Goal: Find specific page/section: Find specific page/section

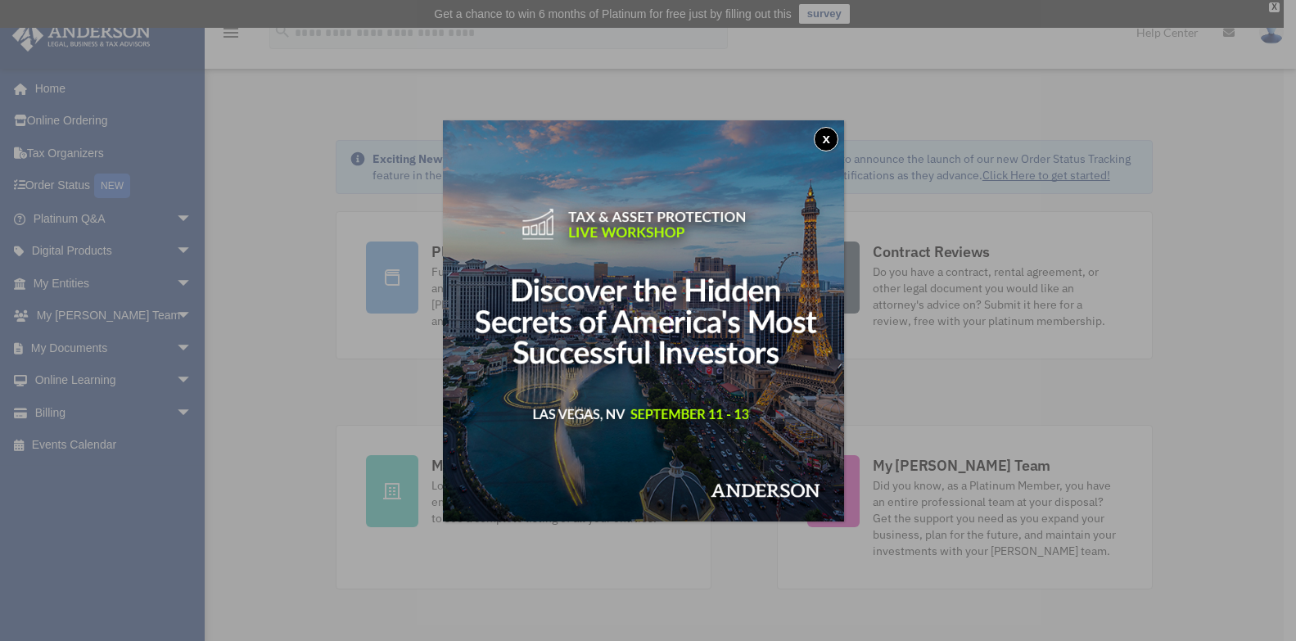
click at [97, 400] on div "x" at bounding box center [648, 320] width 1296 height 641
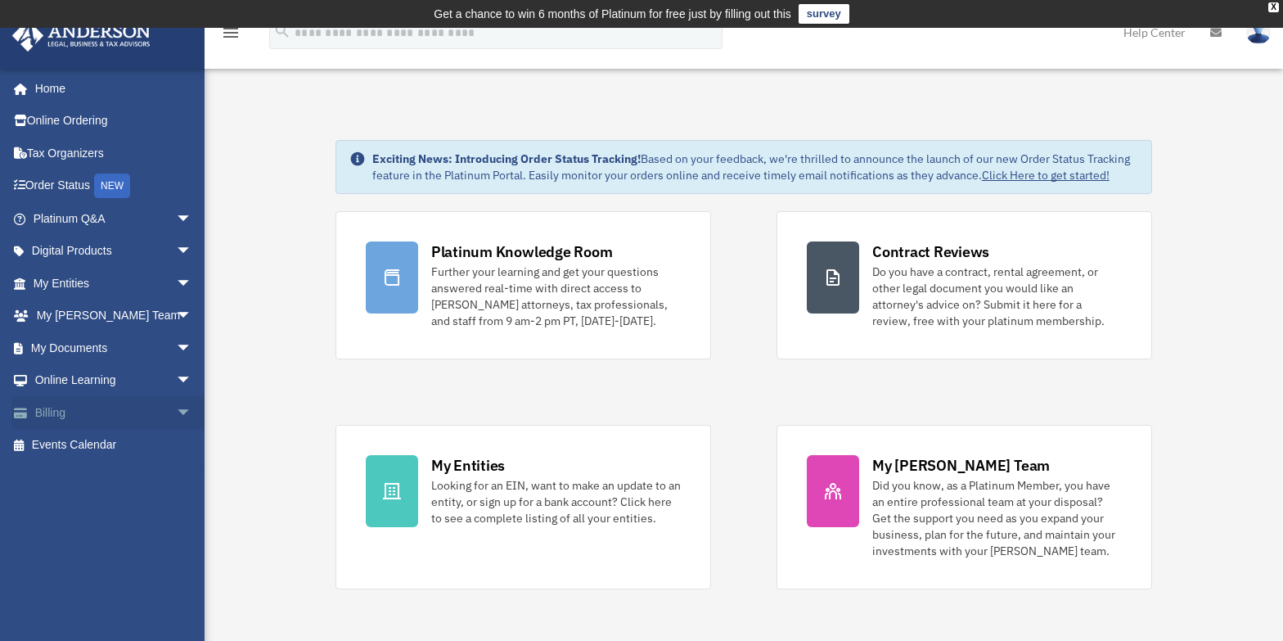
click at [176, 408] on span "arrow_drop_down" at bounding box center [192, 413] width 33 height 34
click at [121, 444] on link "$ Open Invoices" at bounding box center [120, 446] width 194 height 34
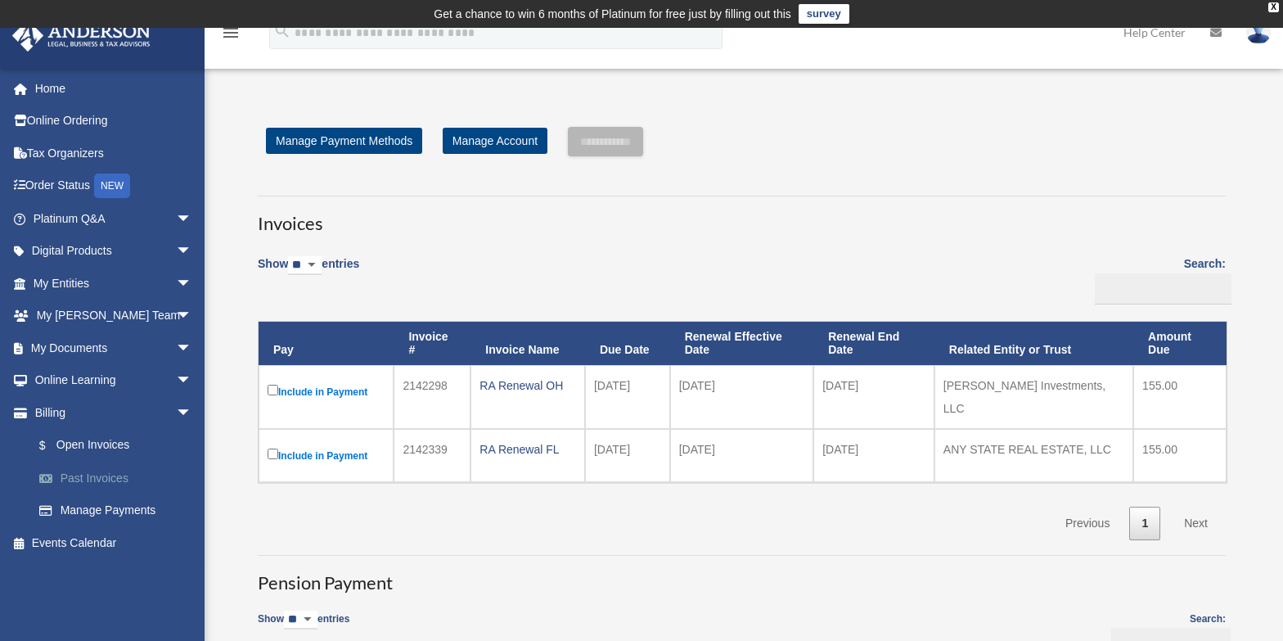
click at [86, 469] on link "Past Invoices" at bounding box center [120, 478] width 194 height 33
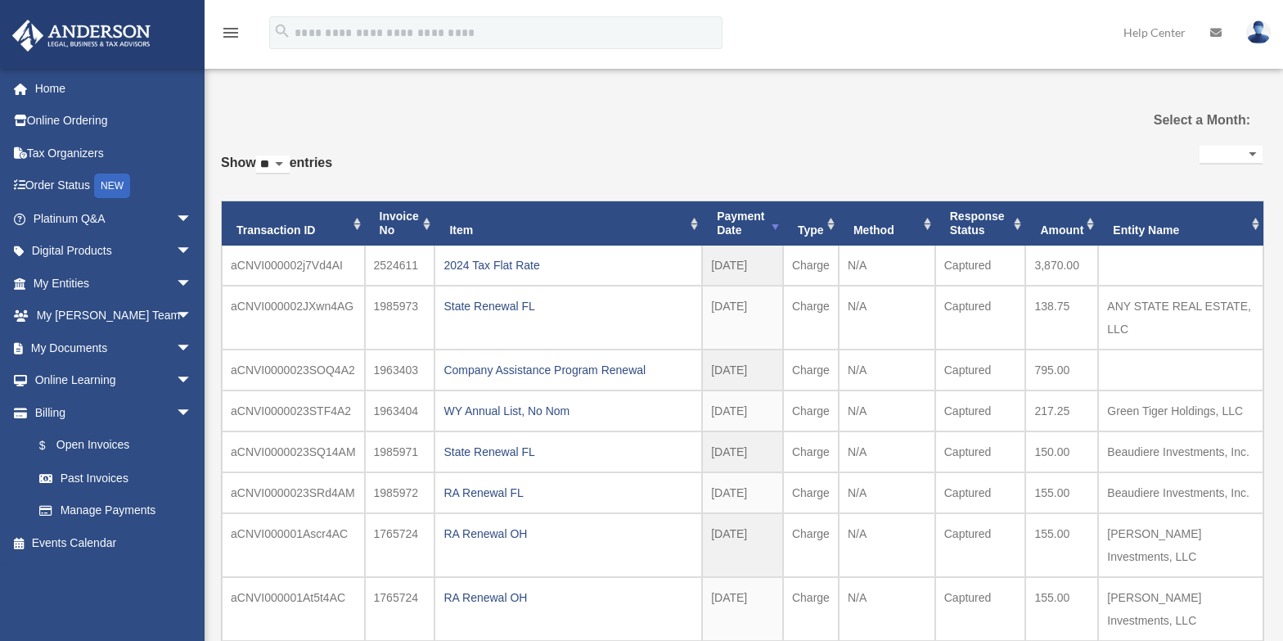
select select
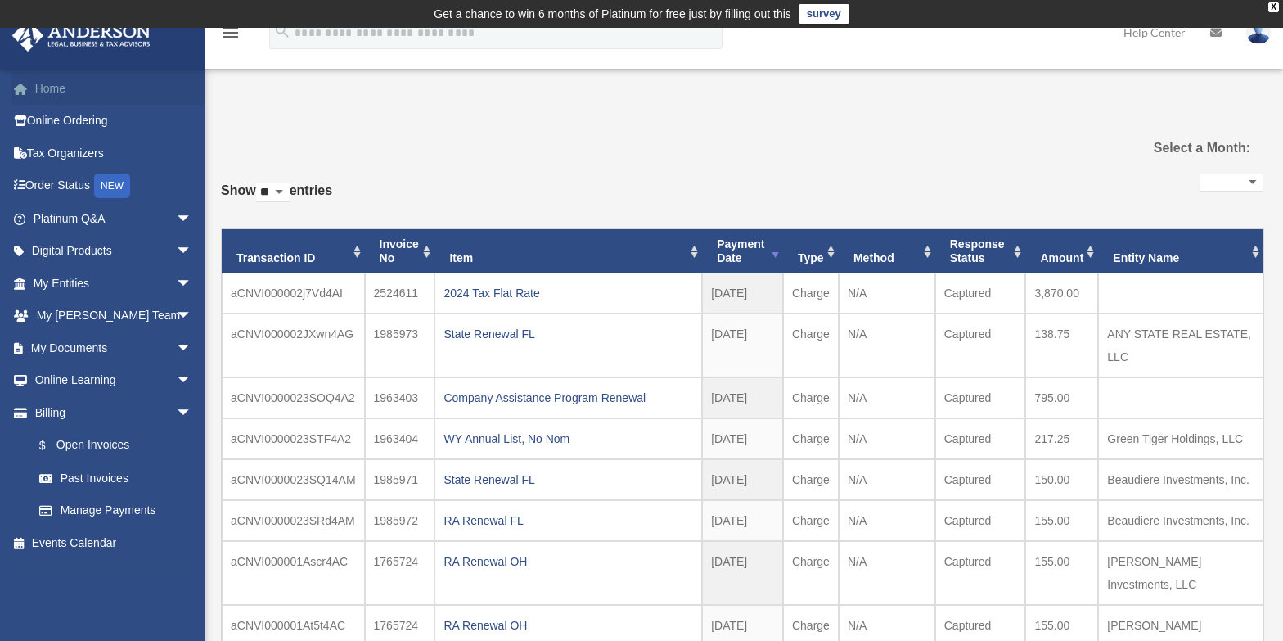
click at [67, 82] on link "Home" at bounding box center [113, 88] width 205 height 33
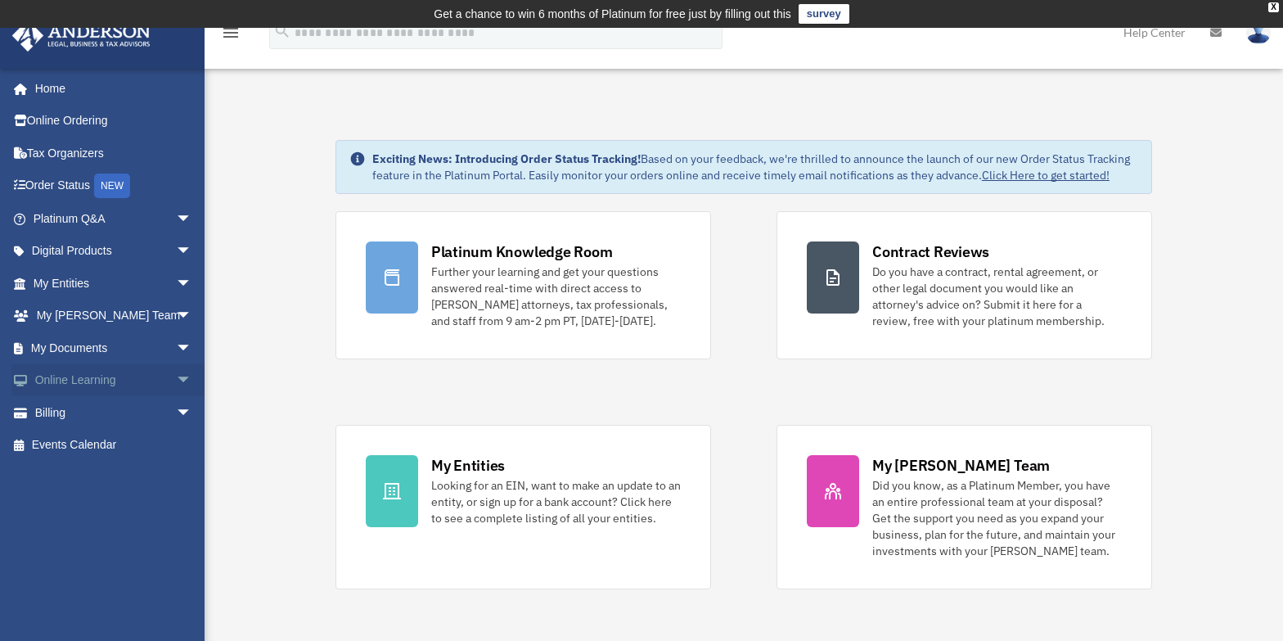
click at [176, 376] on span "arrow_drop_down" at bounding box center [192, 381] width 33 height 34
click at [176, 503] on span "arrow_drop_down" at bounding box center [192, 511] width 33 height 34
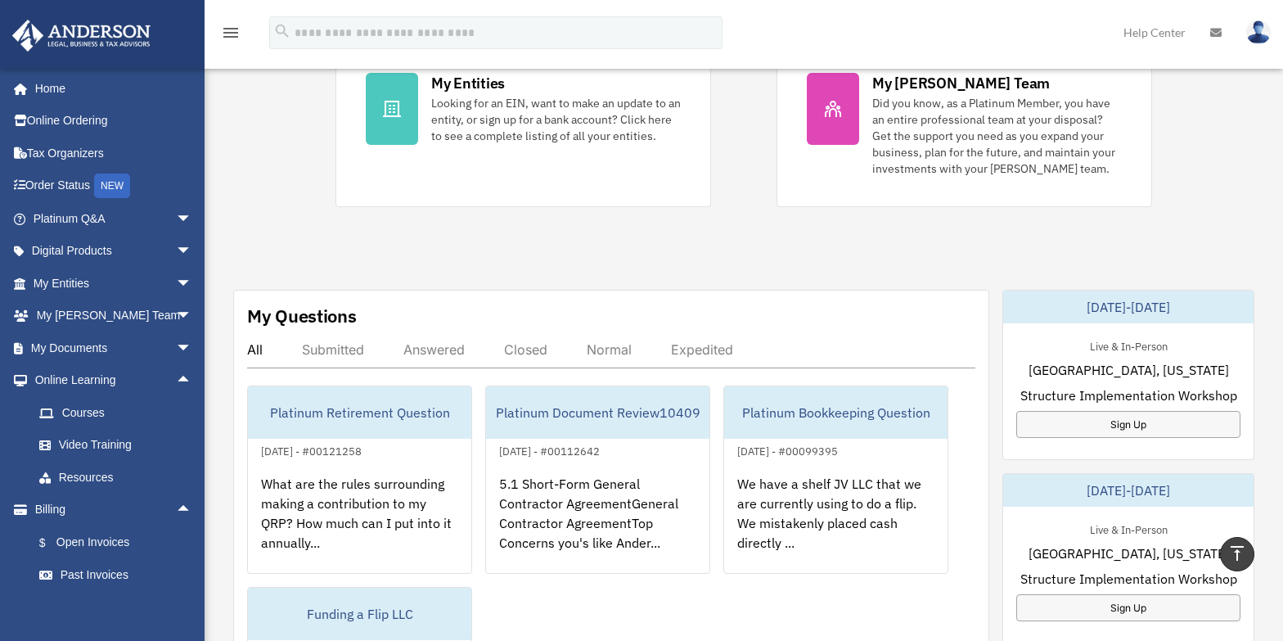
scroll to position [393, 0]
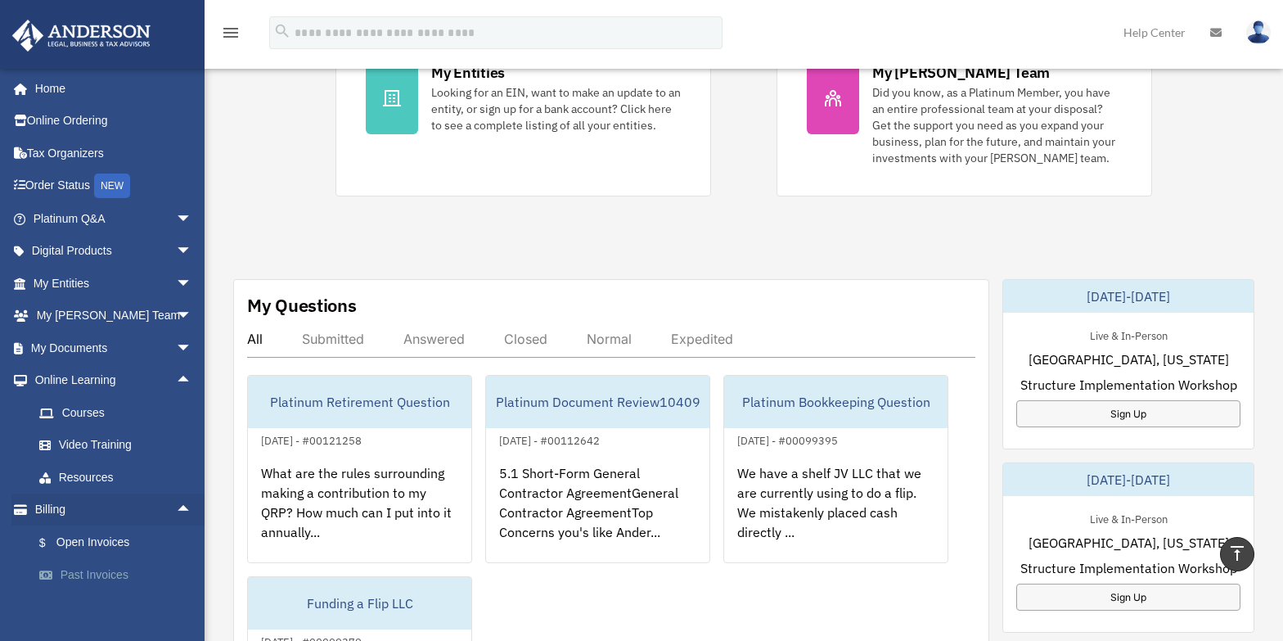
click at [124, 565] on link "Past Invoices" at bounding box center [120, 575] width 194 height 33
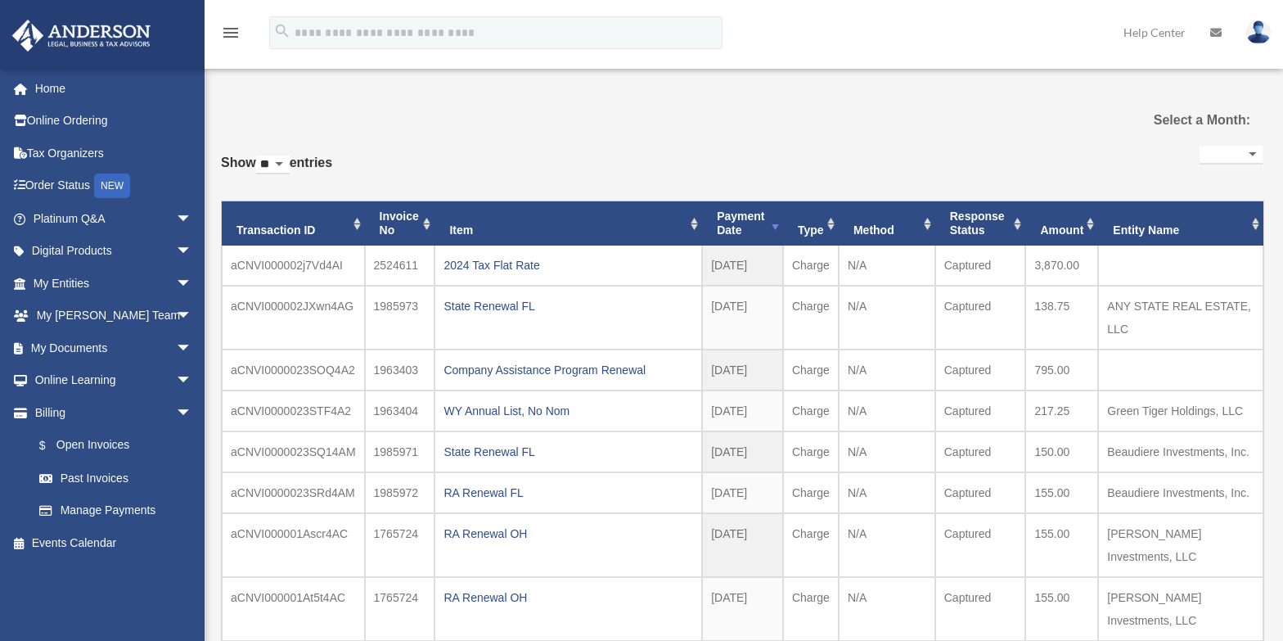
select select
